Goal: Task Accomplishment & Management: Manage account settings

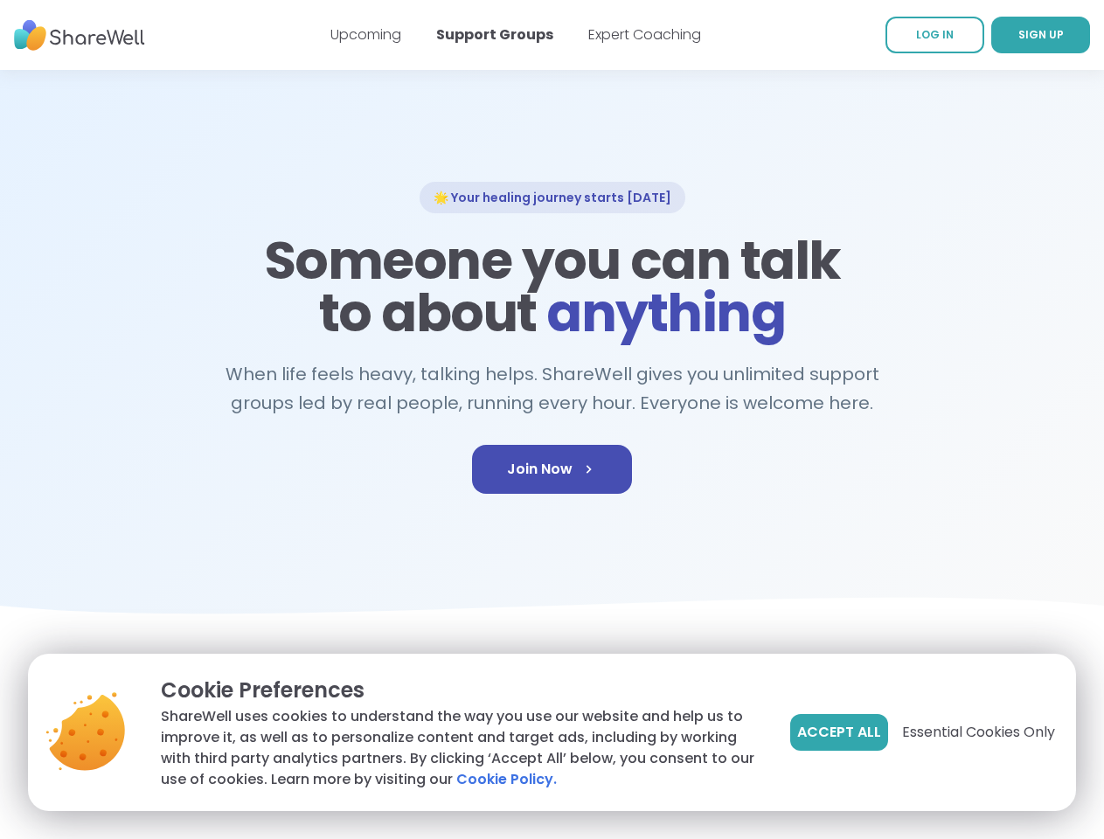
click at [837, 732] on span "Accept All" at bounding box center [839, 732] width 84 height 21
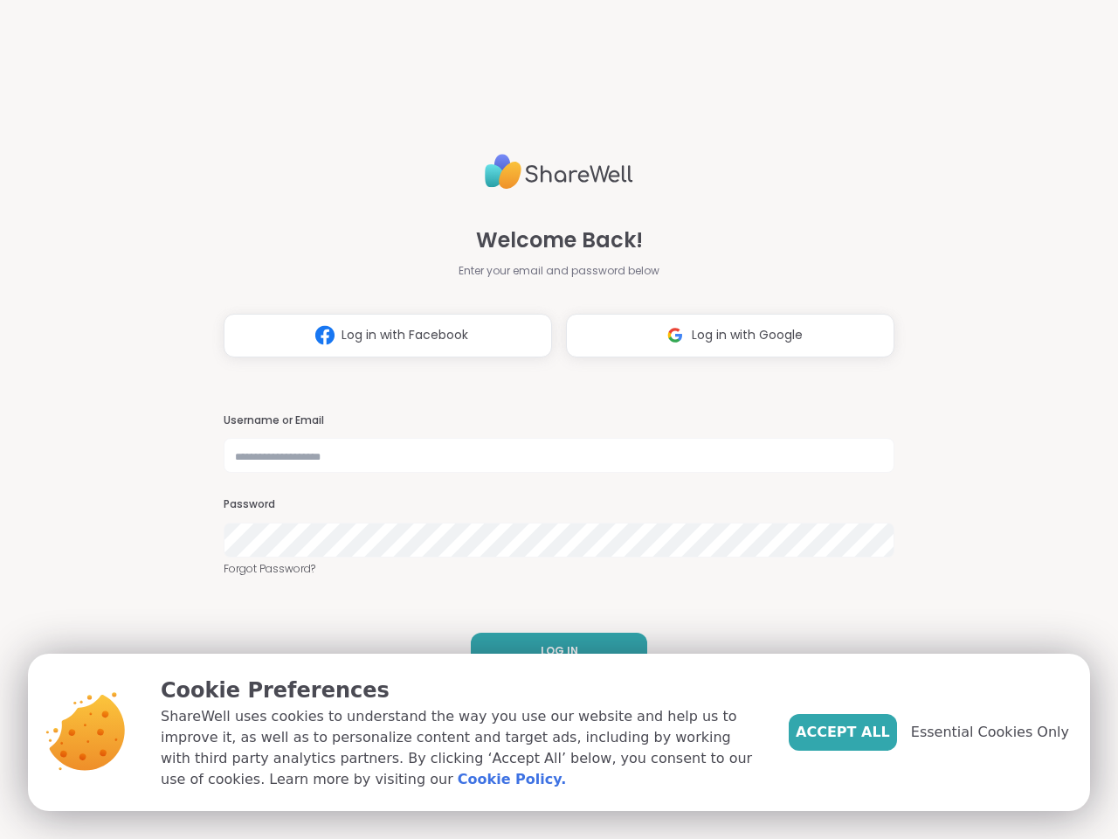
click at [551, 419] on h3 "Username or Email" at bounding box center [559, 420] width 671 height 15
click at [381, 336] on span "Log in with Facebook" at bounding box center [405, 335] width 127 height 18
click at [723, 336] on span "Log in with Google" at bounding box center [747, 335] width 111 height 18
click at [552, 651] on span "LOG IN" at bounding box center [560, 651] width 38 height 16
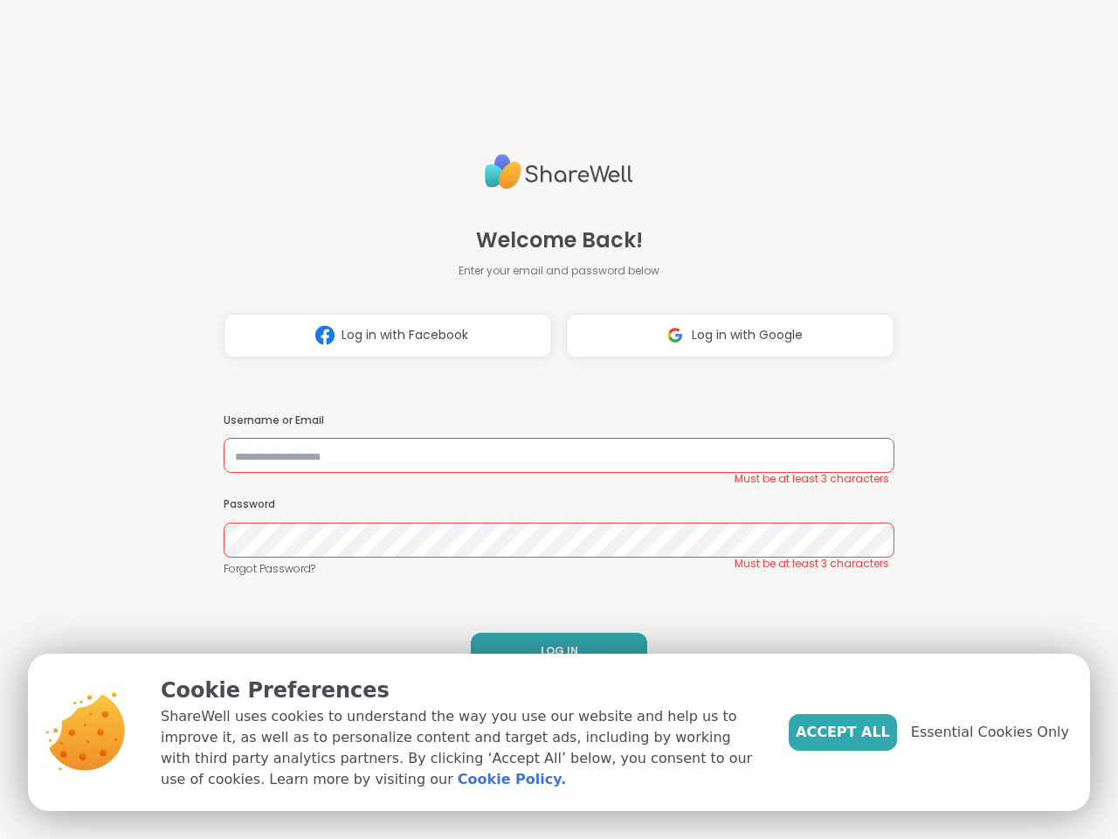
click at [872, 732] on span "Accept All" at bounding box center [843, 732] width 94 height 21
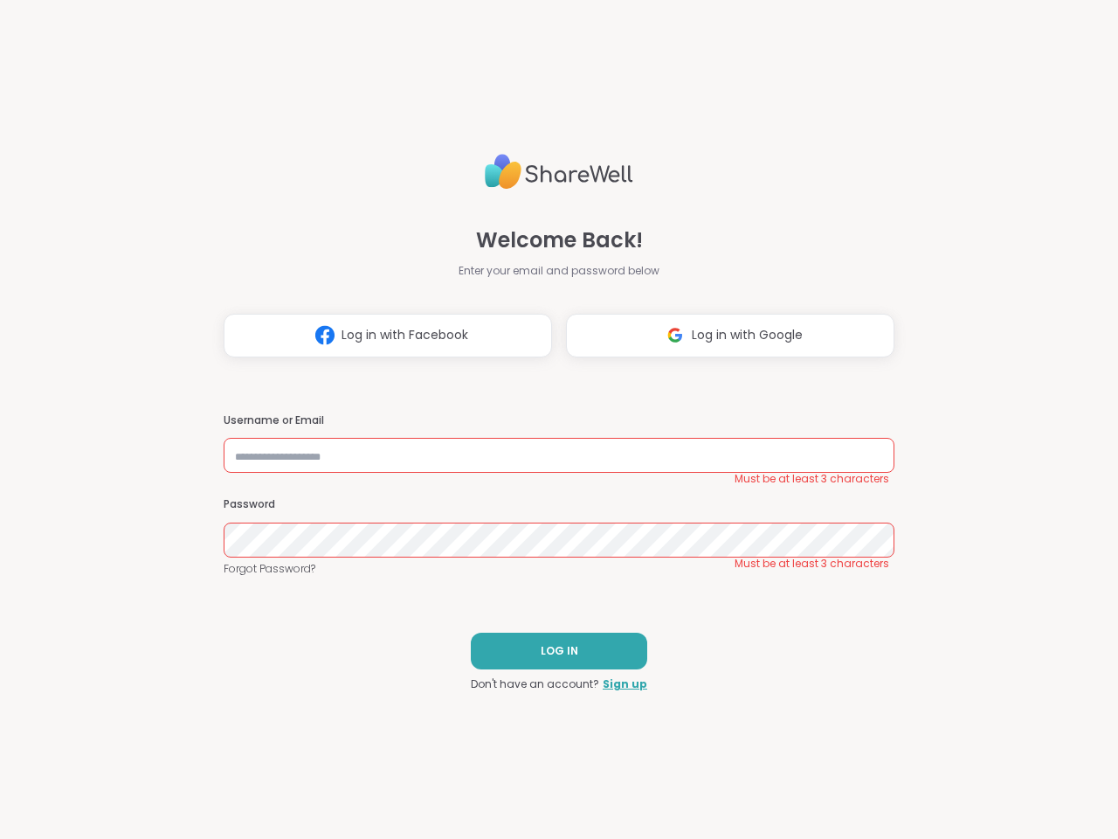
click at [1000, 732] on div "Welcome Back! Enter your email and password below Log in with Facebook Log in w…" at bounding box center [559, 419] width 1118 height 839
